Goal: Task Accomplishment & Management: Use online tool/utility

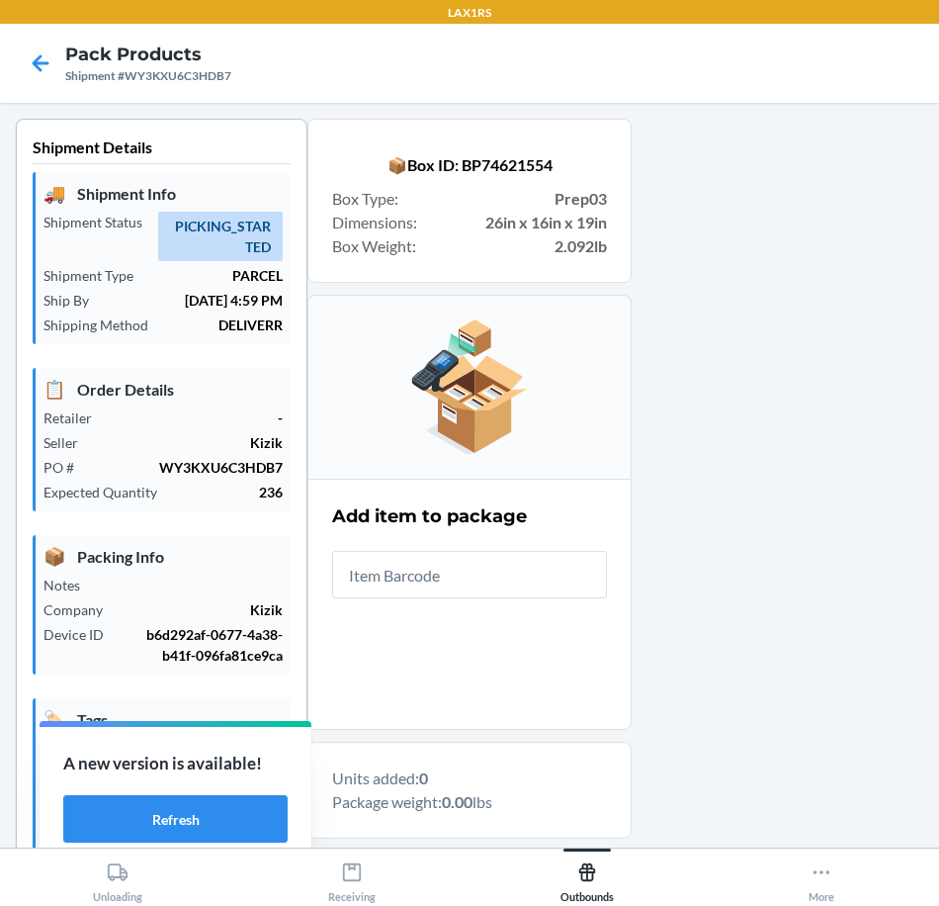
scroll to position [296, 0]
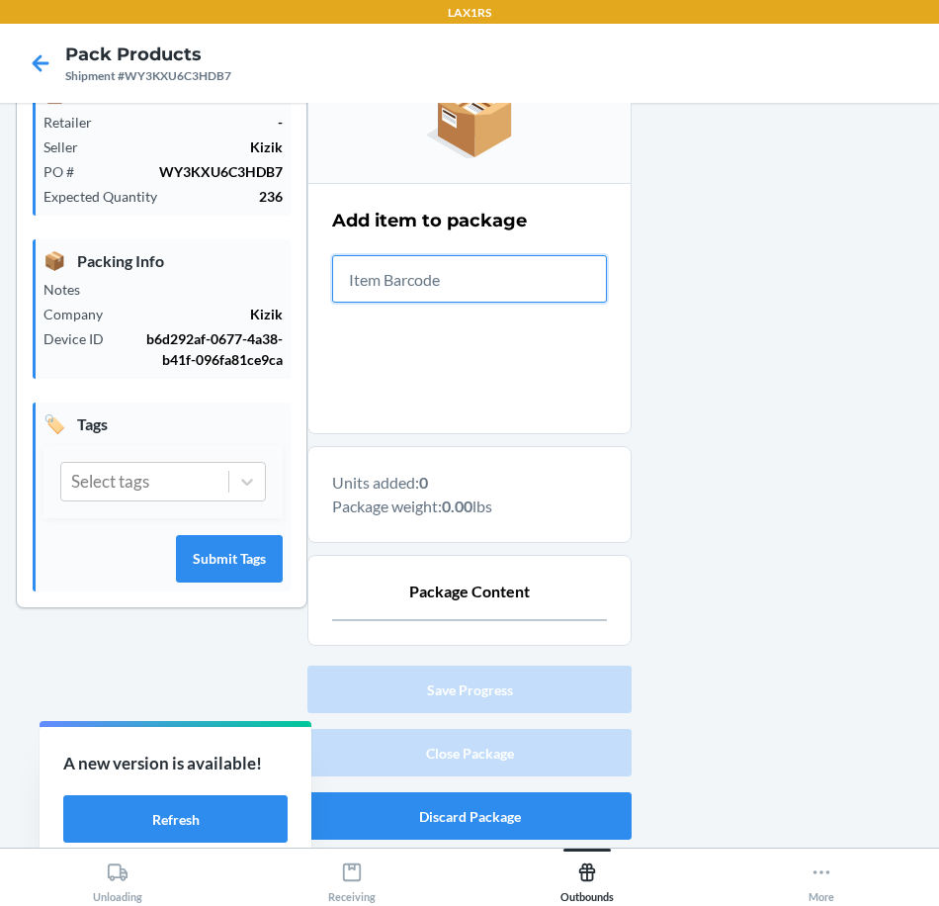
click at [497, 267] on input "text" at bounding box center [469, 278] width 275 height 47
click at [426, 277] on input "text" at bounding box center [469, 278] width 275 height 47
click at [405, 298] on input "text" at bounding box center [469, 278] width 275 height 47
click at [374, 271] on input "text" at bounding box center [469, 278] width 275 height 47
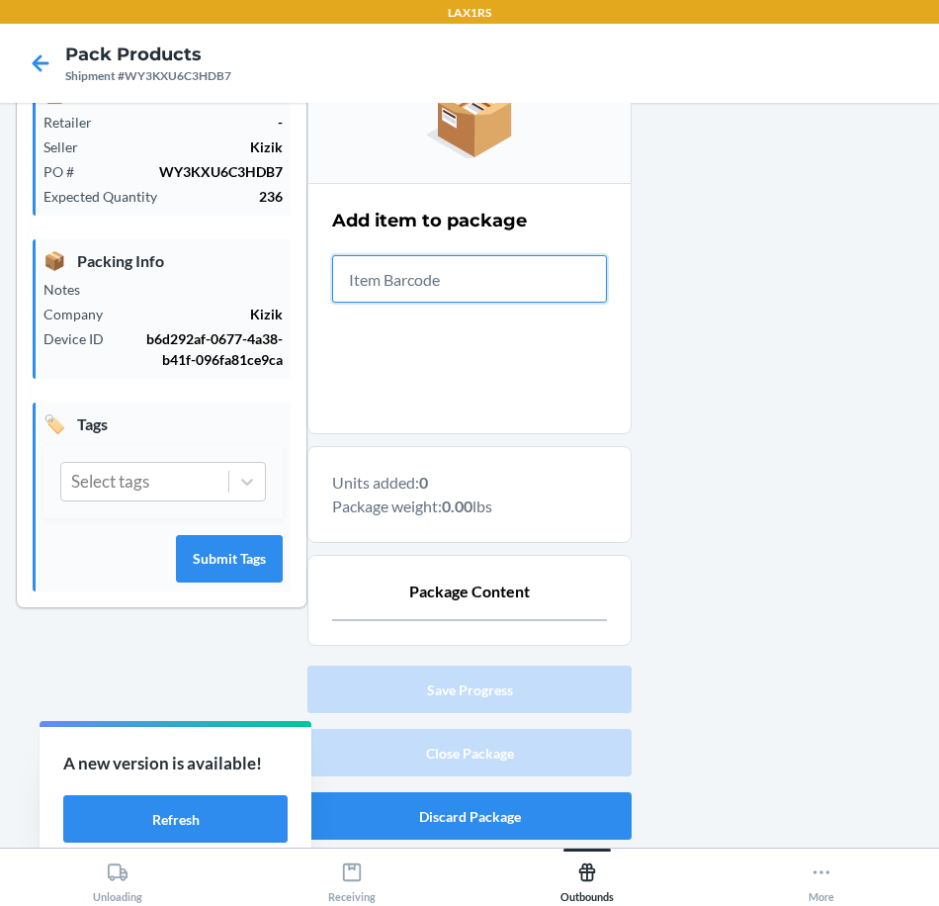
click at [374, 271] on input "text" at bounding box center [469, 278] width 275 height 47
click at [358, 260] on input "text" at bounding box center [469, 278] width 275 height 47
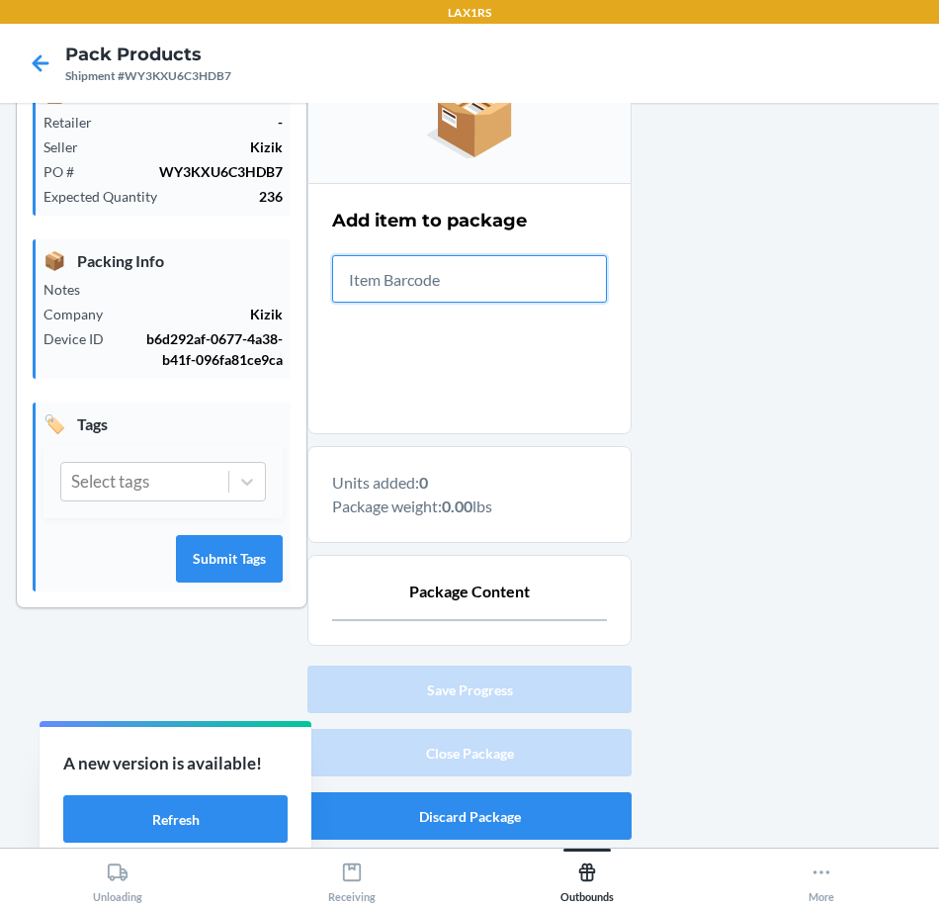
click at [358, 260] on input "text" at bounding box center [469, 278] width 275 height 47
click at [397, 270] on input "text" at bounding box center [469, 278] width 275 height 47
click at [404, 275] on input "text" at bounding box center [469, 278] width 275 height 47
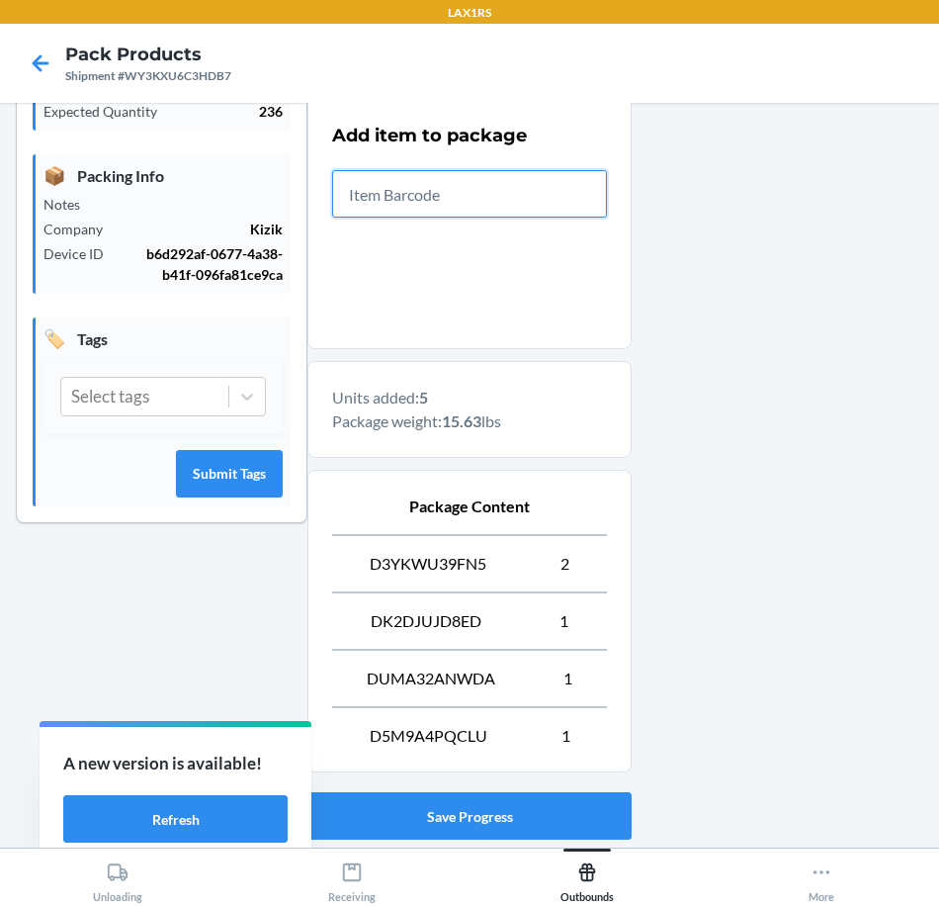
scroll to position [507, 0]
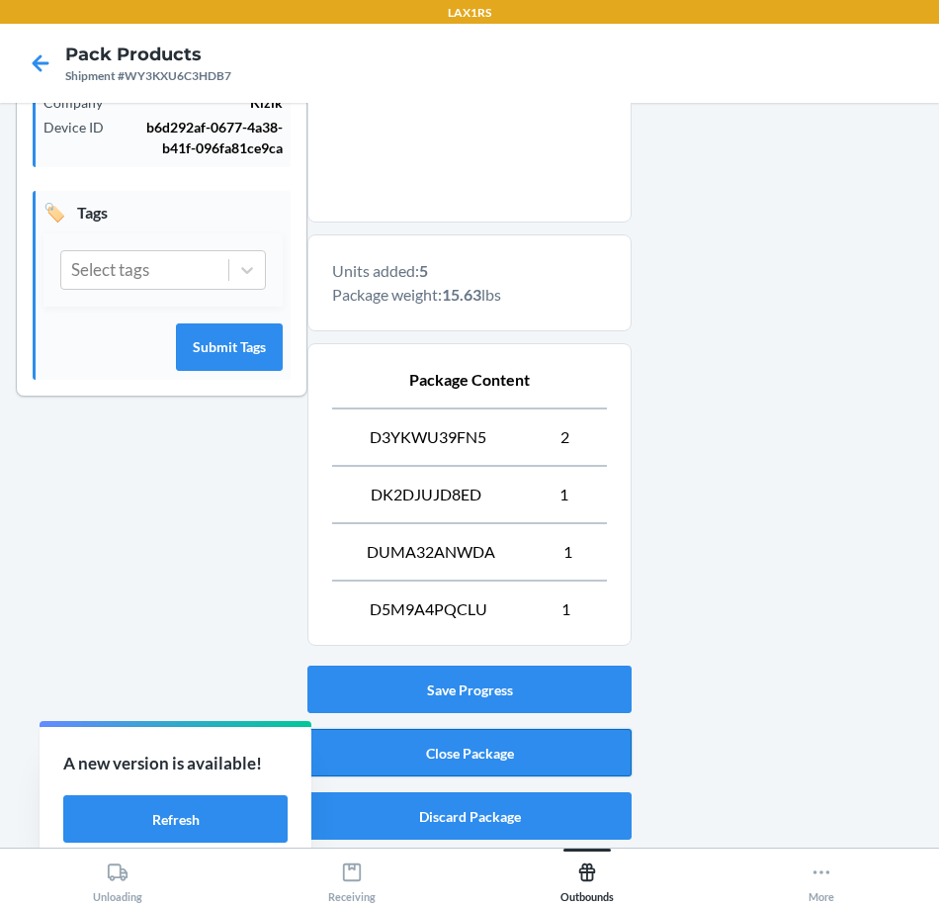
click at [500, 745] on button "Close Package" at bounding box center [470, 752] width 324 height 47
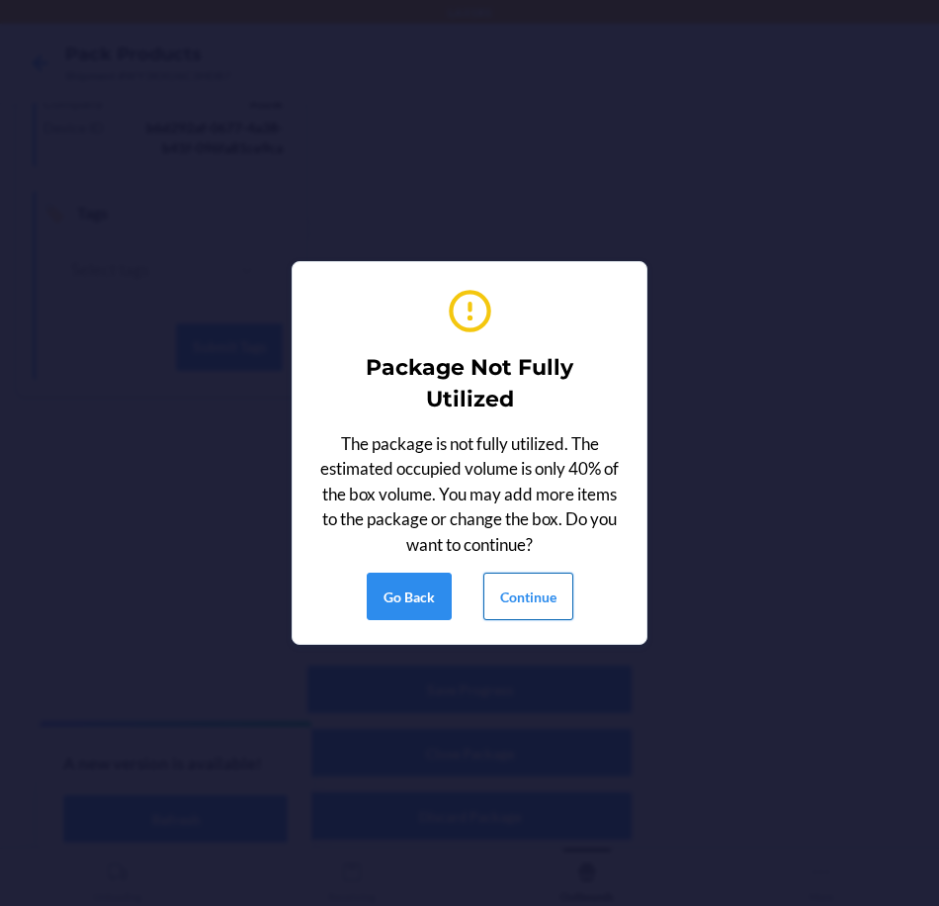
click at [510, 596] on button "Continue" at bounding box center [529, 596] width 90 height 47
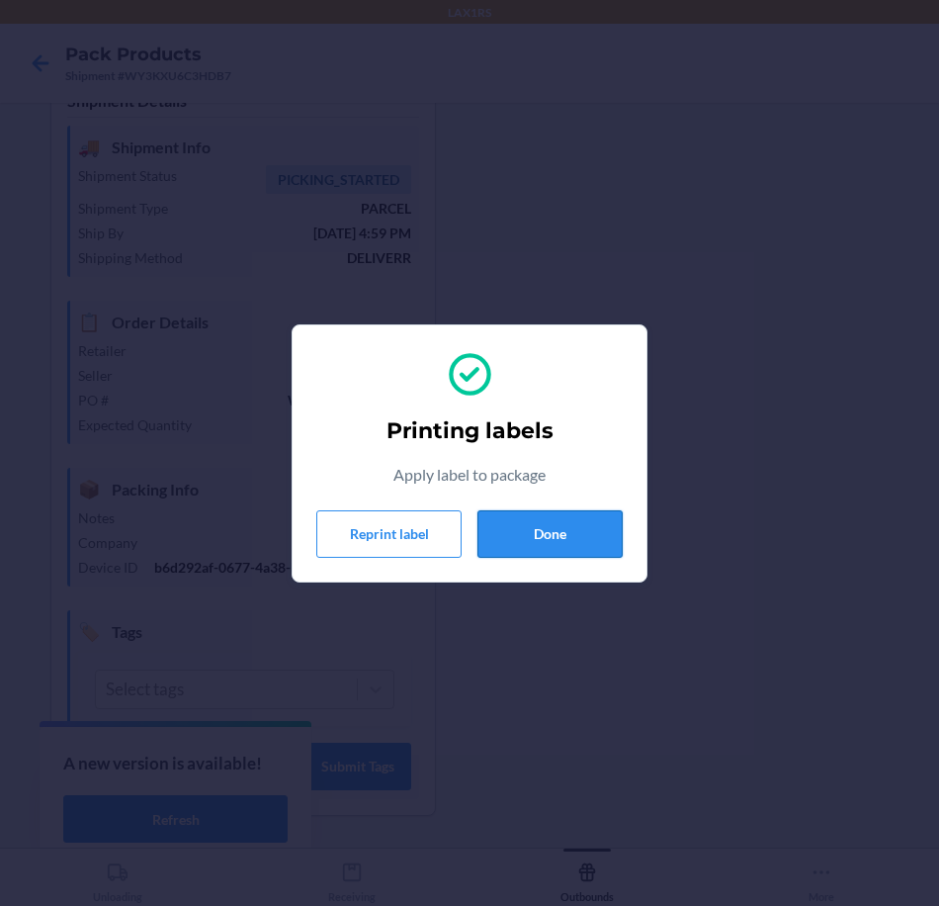
click at [530, 529] on button "Done" at bounding box center [550, 533] width 145 height 47
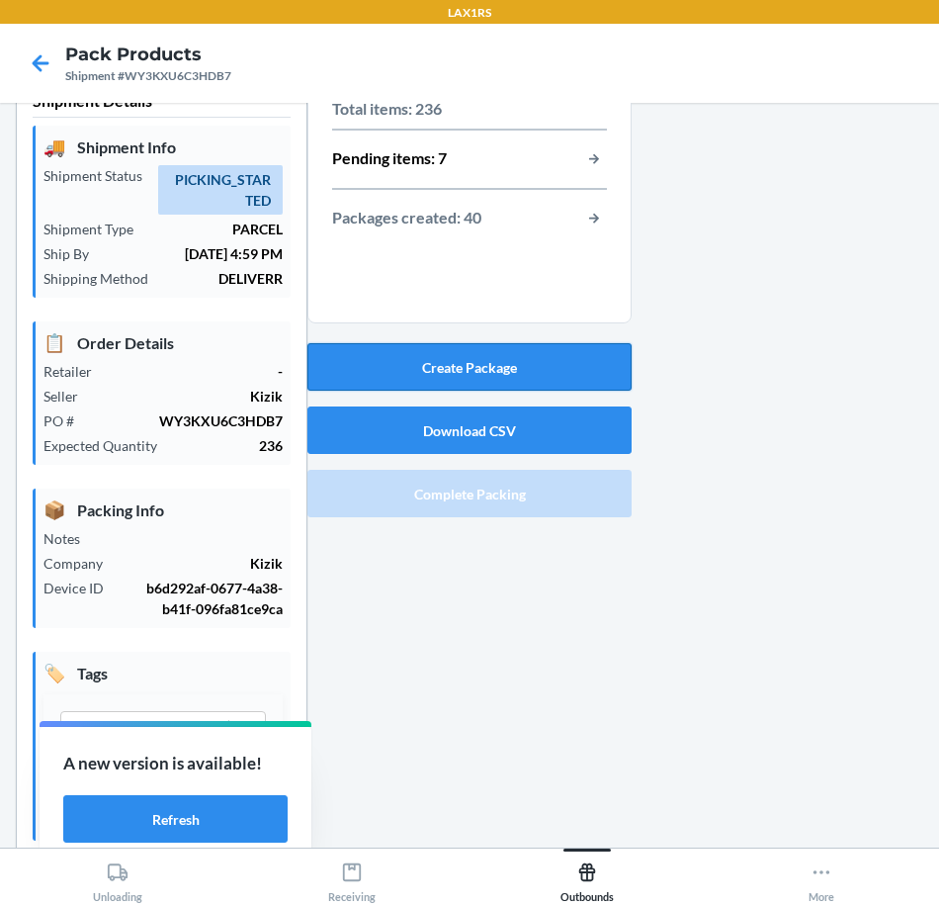
click at [525, 359] on button "Create Package" at bounding box center [470, 366] width 324 height 47
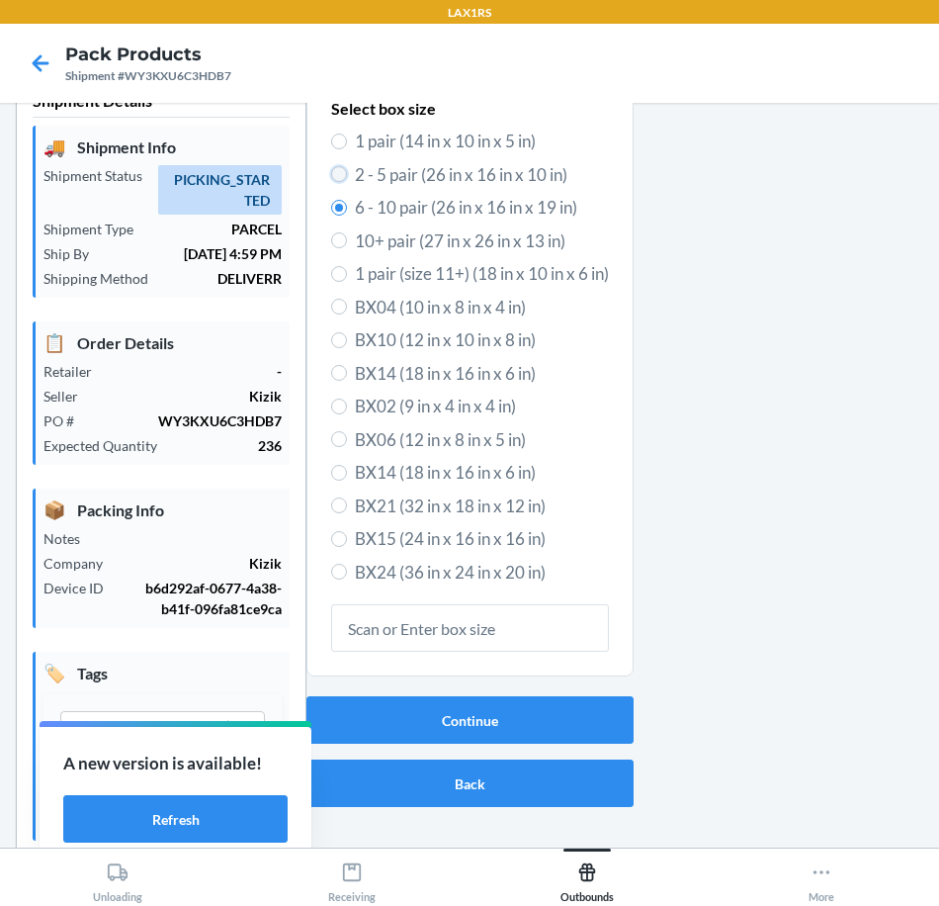
click at [331, 171] on input "2 - 5 pair (26 in x 16 in x 10 in)" at bounding box center [339, 174] width 16 height 16
radio input "true"
radio input "false"
click at [467, 722] on button "Continue" at bounding box center [470, 719] width 327 height 47
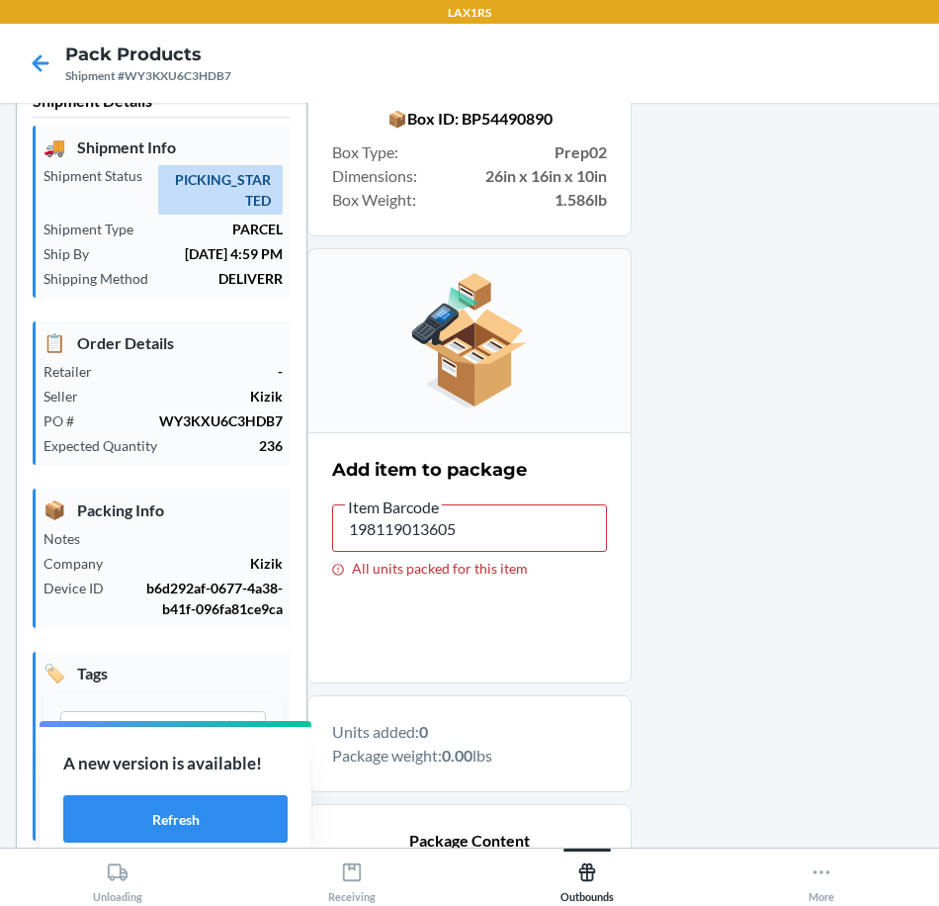
type input "843085132170"
drag, startPoint x: 502, startPoint y: 539, endPoint x: 152, endPoint y: 539, distance: 350.0
click at [152, 539] on div "Shipment Details 🚚 Shipment Info Shipment Status PICKING_STARTED Shipment Type …" at bounding box center [470, 584] width 908 height 1024
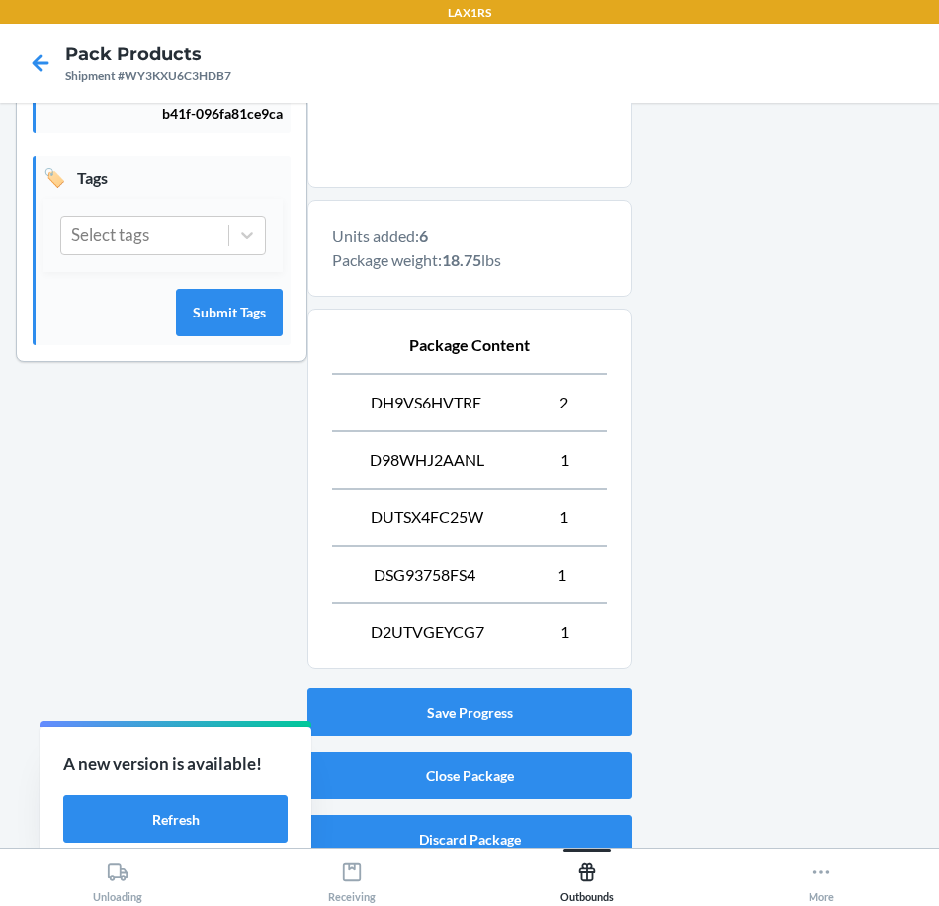
scroll to position [565, 0]
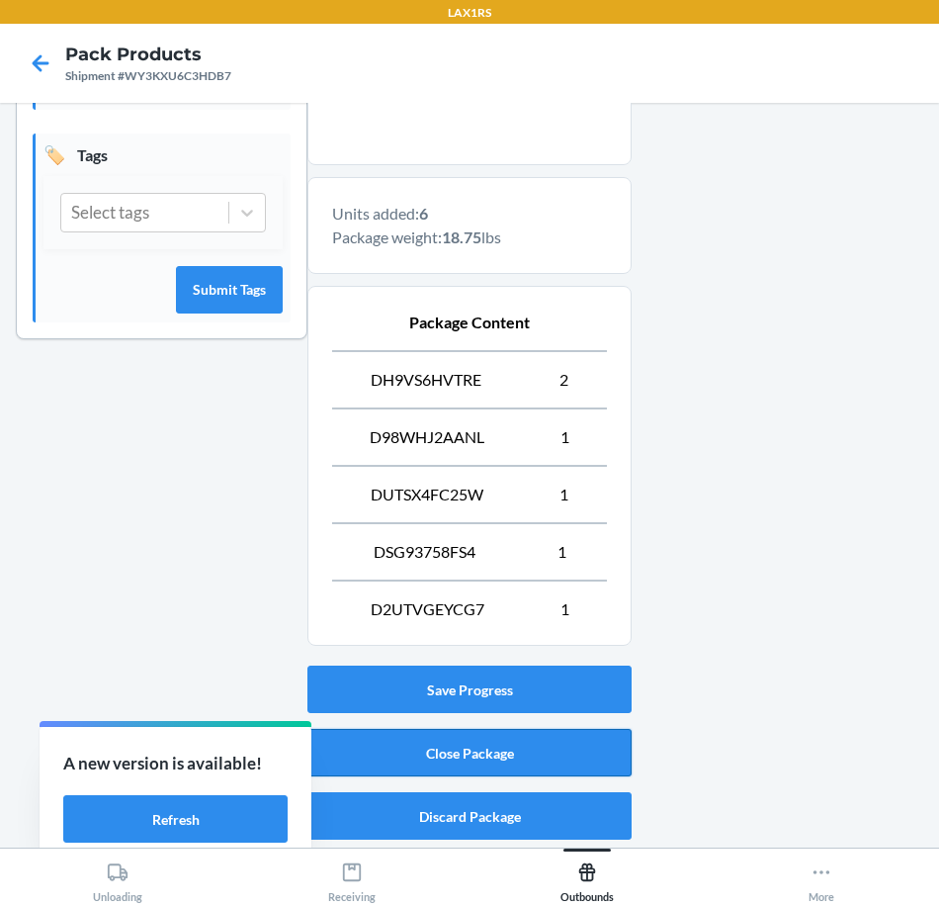
click at [496, 752] on button "Close Package" at bounding box center [470, 752] width 324 height 47
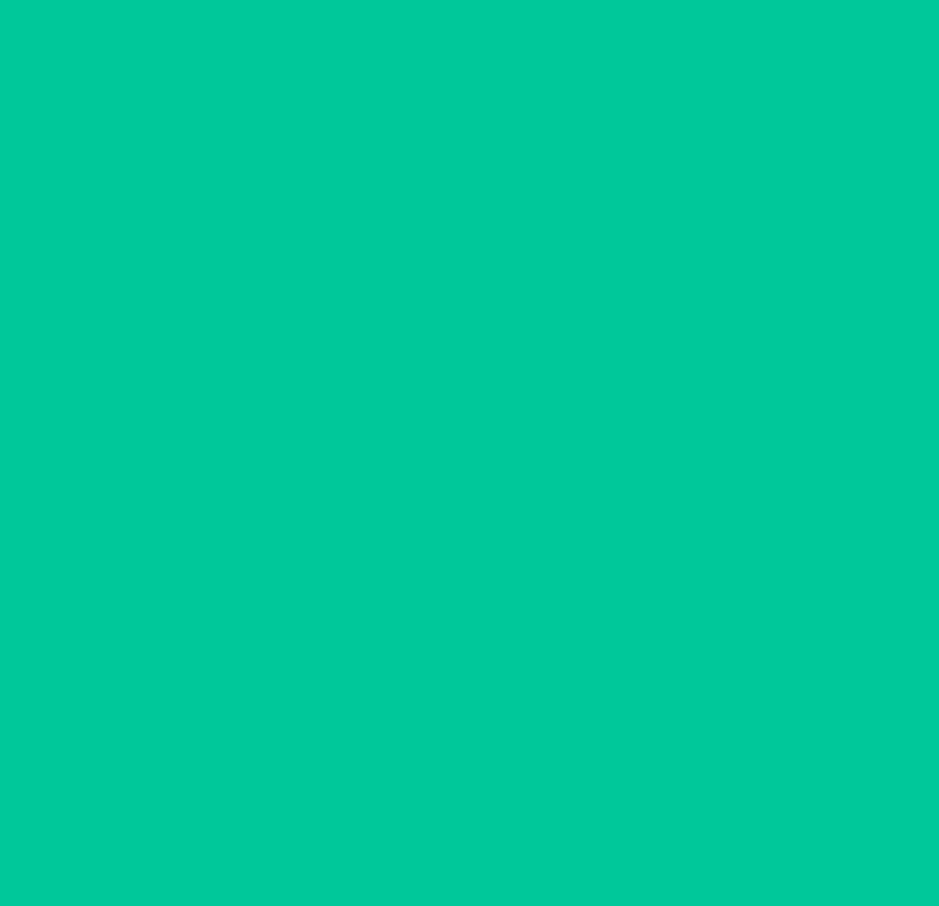
scroll to position [46, 0]
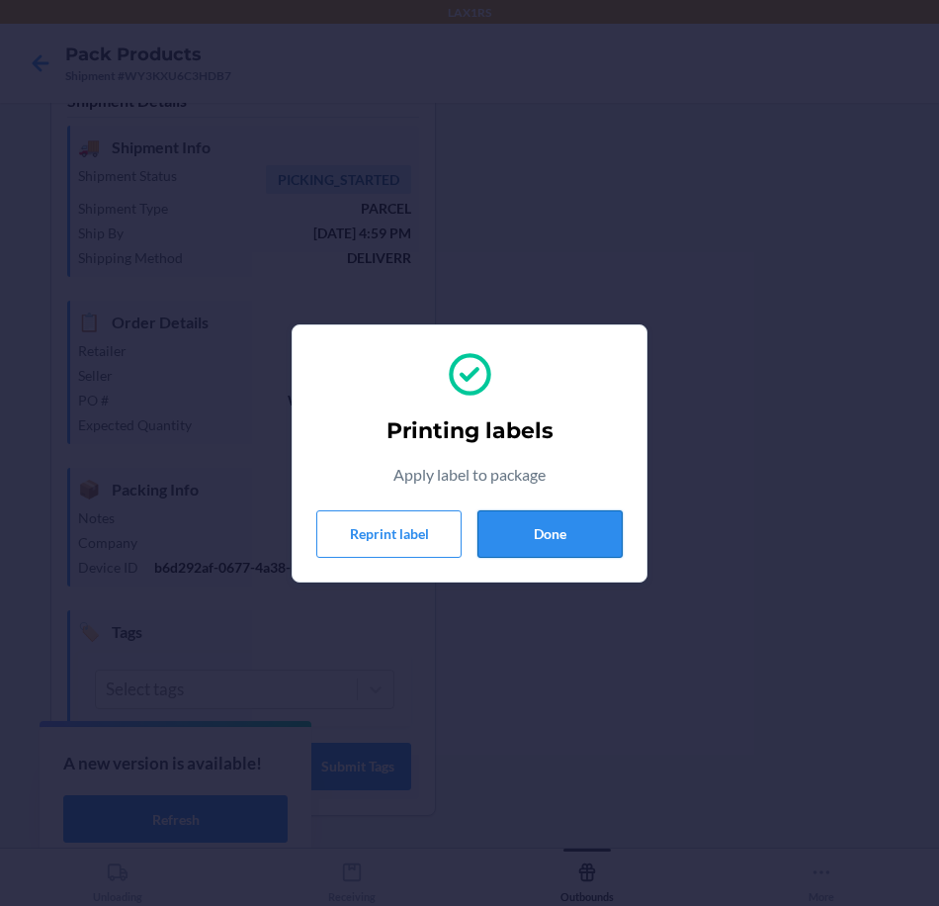
click at [549, 528] on button "Done" at bounding box center [550, 533] width 145 height 47
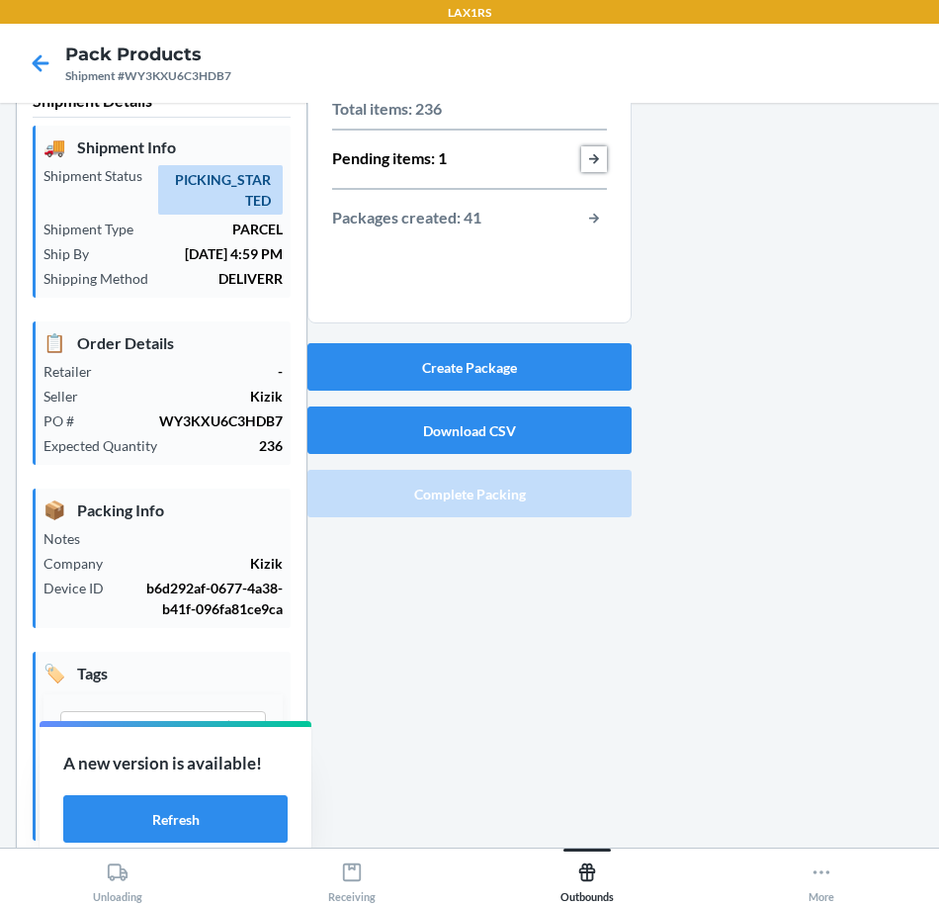
click at [586, 153] on button "button-view-pending-items" at bounding box center [594, 159] width 26 height 26
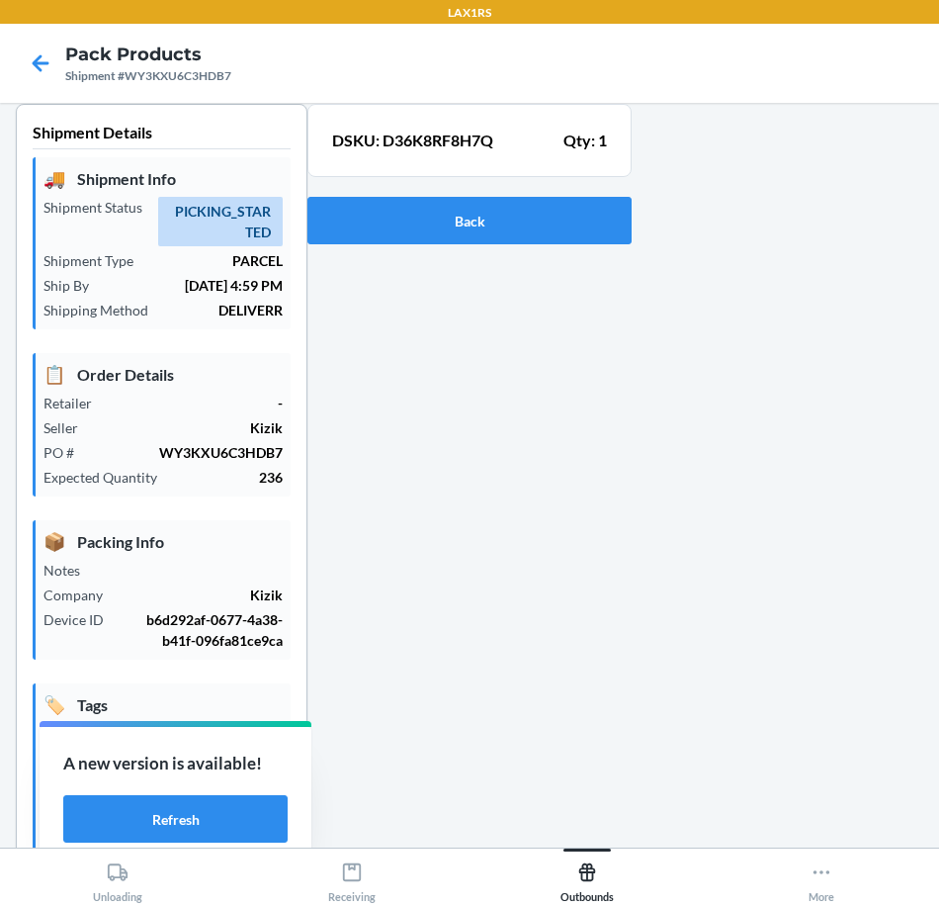
scroll to position [0, 0]
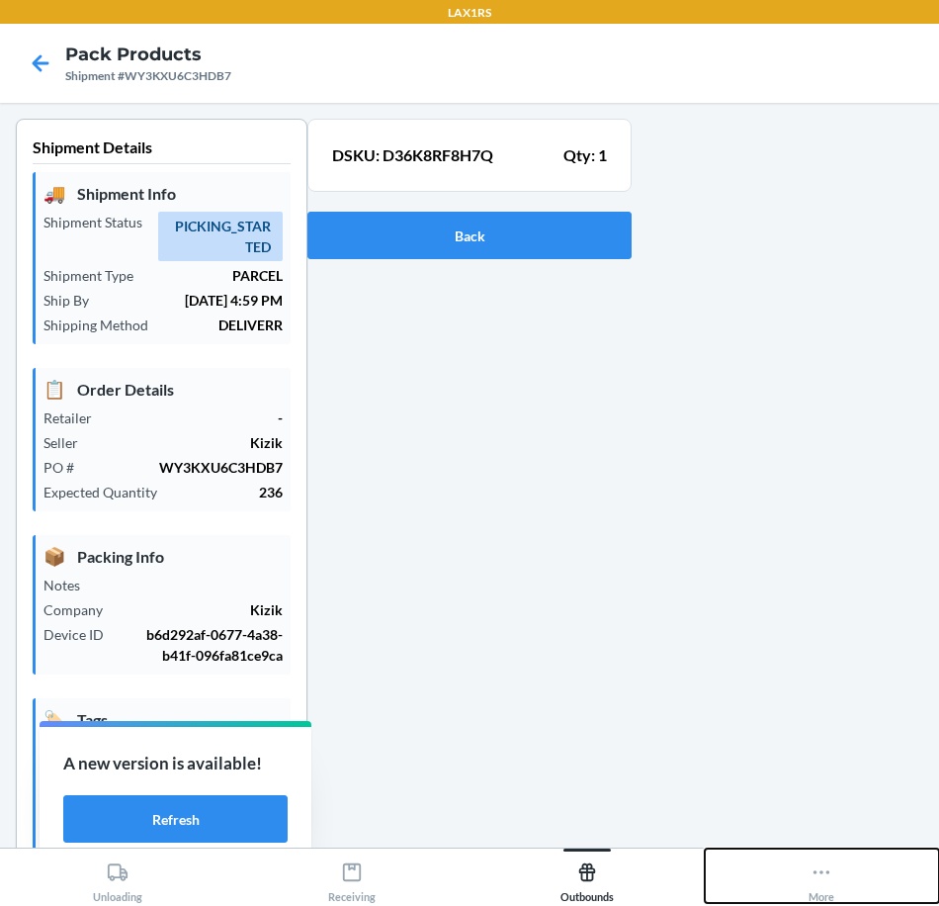
click at [836, 895] on button "More" at bounding box center [822, 875] width 235 height 54
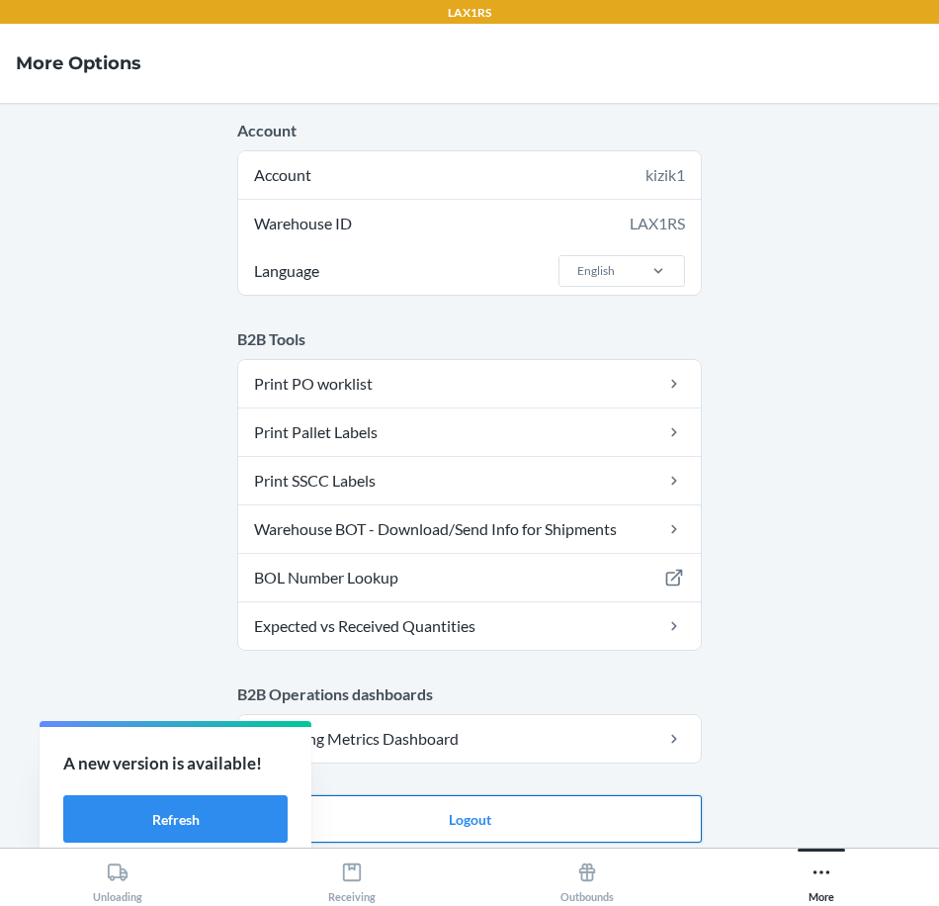
click at [520, 710] on div "B2B Operations dashboards Operating Metrics Dashboard" at bounding box center [469, 722] width 465 height 81
click at [549, 814] on button "Logout" at bounding box center [469, 818] width 465 height 47
